Goal: Task Accomplishment & Management: Manage account settings

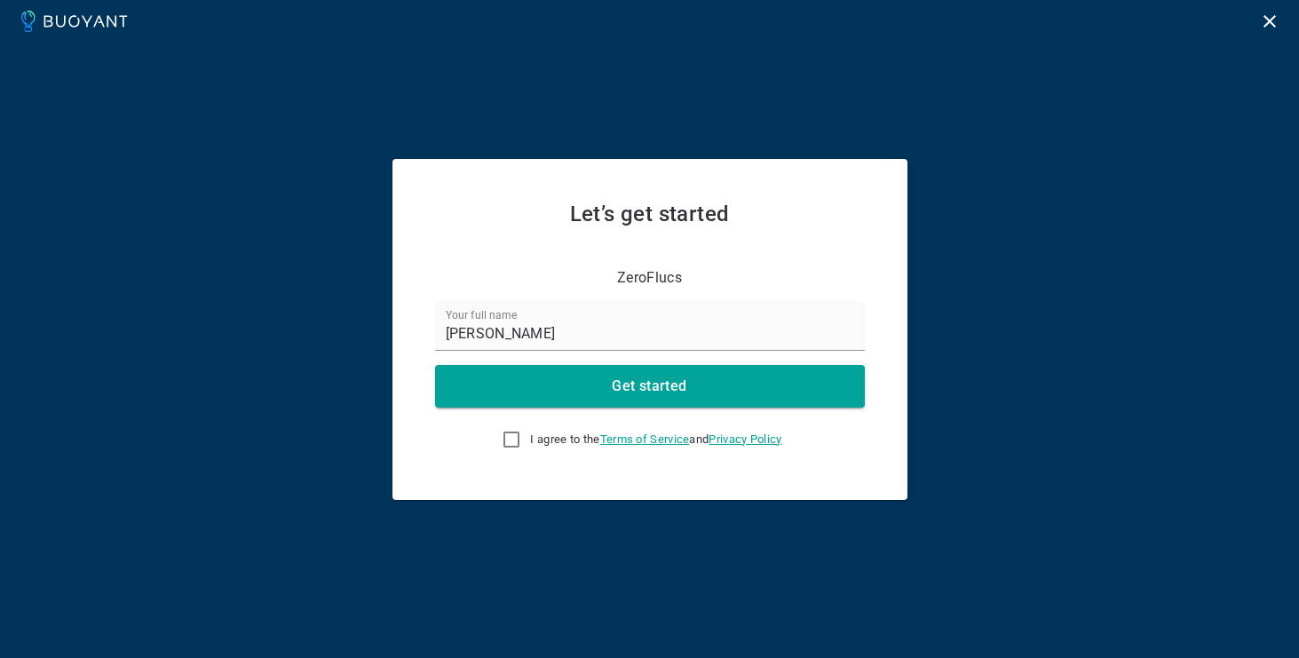
drag, startPoint x: 549, startPoint y: 439, endPoint x: 567, endPoint y: 422, distance: 24.5
click at [549, 439] on span "I agree to the Terms of Service and Privacy Policy" at bounding box center [655, 439] width 251 height 14
click at [522, 439] on input "I agree to the Terms of Service and Privacy Policy" at bounding box center [511, 439] width 21 height 21
checkbox input "true"
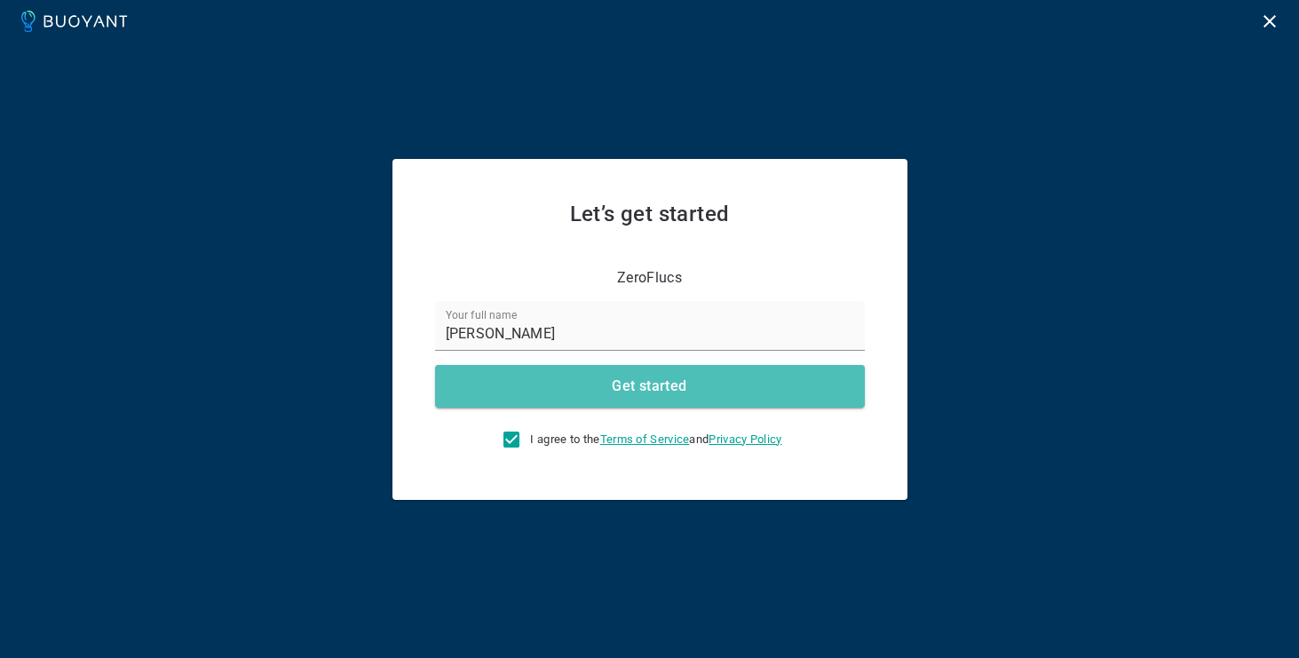
click at [630, 375] on button "Get started" at bounding box center [650, 386] width 430 height 43
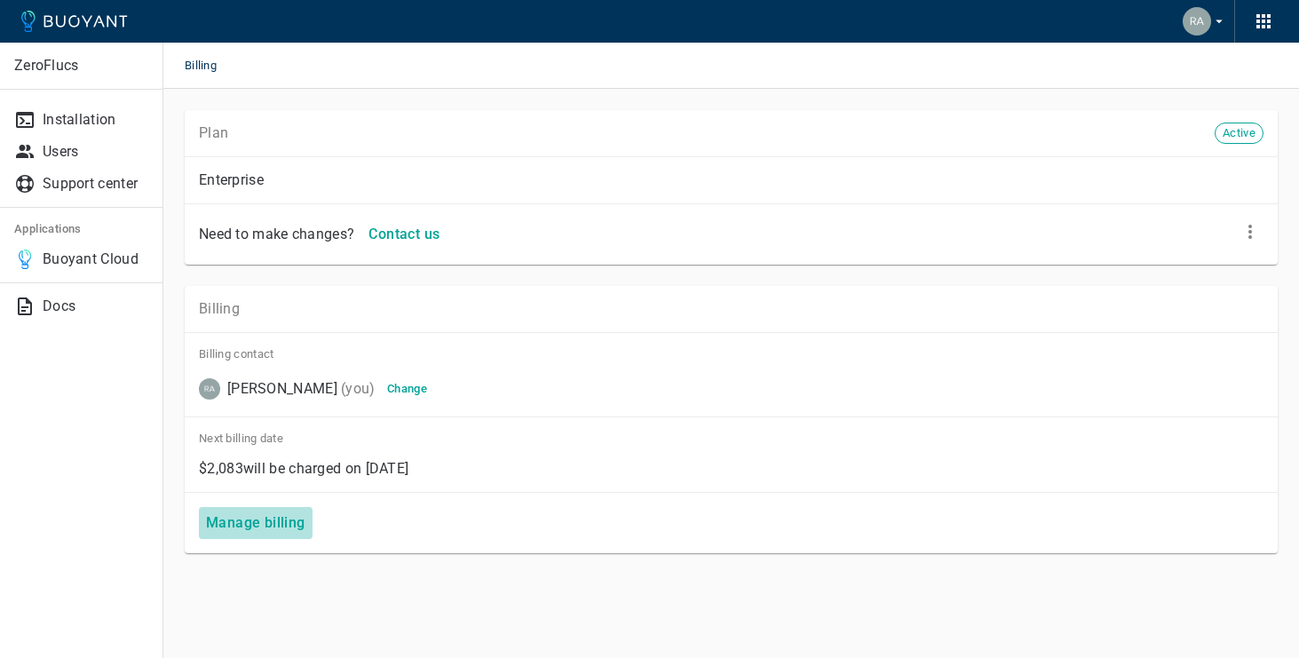
click at [282, 519] on h4 "Manage billing" at bounding box center [255, 523] width 99 height 18
